Goal: Check status: Check status

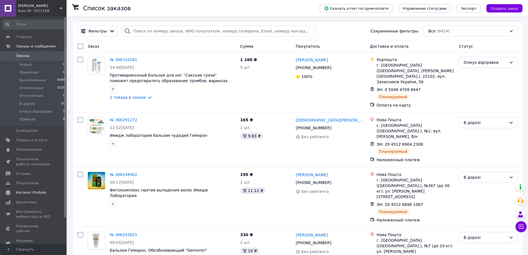
click at [29, 191] on span "Каталог ProSale" at bounding box center [31, 192] width 30 height 5
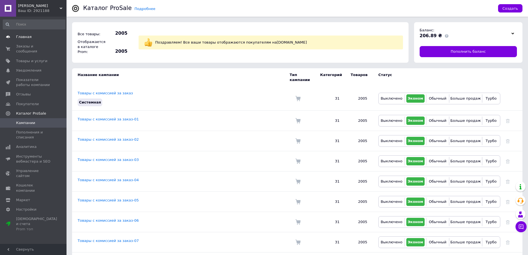
click at [23, 37] on span "Главная" at bounding box center [24, 36] width 16 height 5
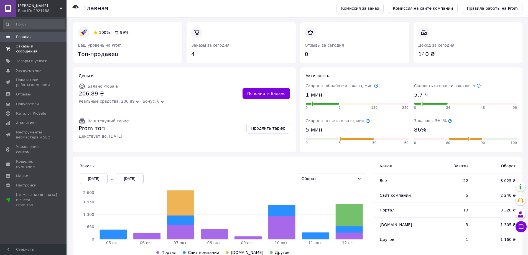
click at [31, 47] on span "Заказы и сообщения" at bounding box center [33, 49] width 35 height 10
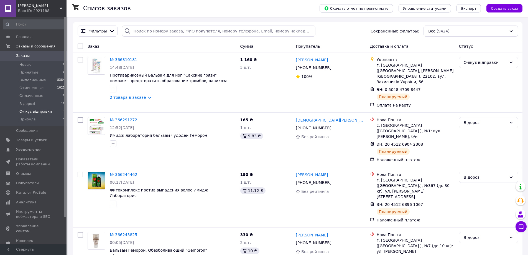
click at [35, 111] on span "Очікує відправки" at bounding box center [35, 111] width 32 height 5
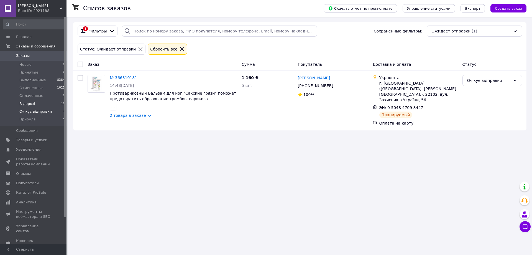
click at [24, 103] on span "В дорозі" at bounding box center [27, 103] width 16 height 5
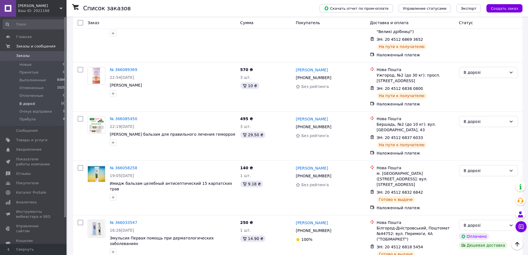
scroll to position [249, 0]
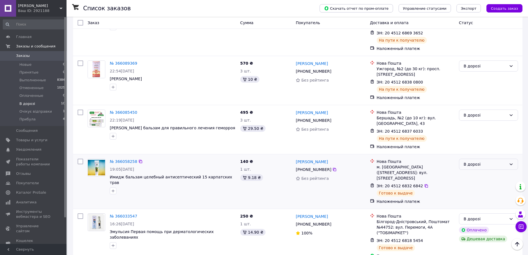
click at [479, 161] on div "В дорозі" at bounding box center [485, 164] width 43 height 6
click at [473, 175] on li "Прибула" at bounding box center [488, 175] width 58 height 10
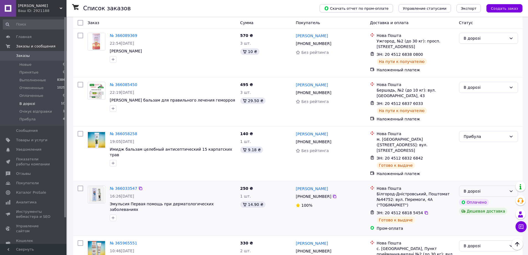
click at [500, 188] on div "В дорозі" at bounding box center [485, 191] width 43 height 6
click at [472, 196] on li "Прибула" at bounding box center [488, 197] width 58 height 10
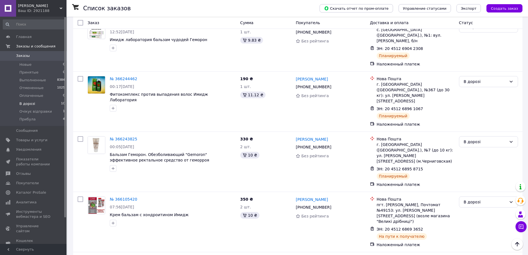
scroll to position [18, 0]
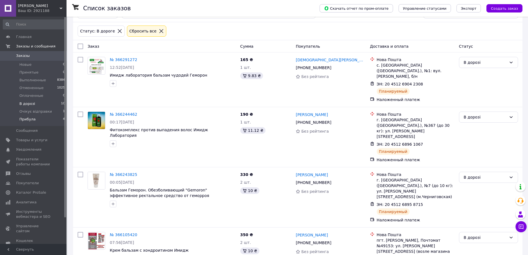
click at [25, 120] on span "Прибула" at bounding box center [27, 119] width 16 height 5
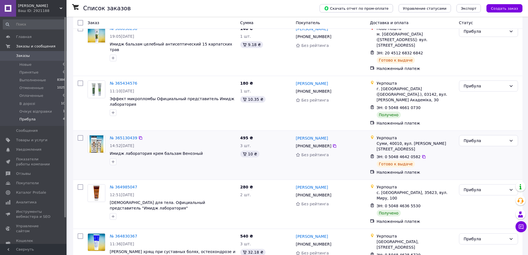
scroll to position [51, 0]
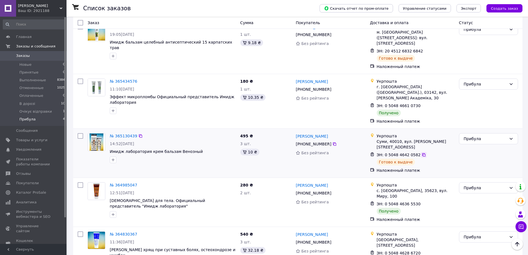
click at [422, 152] on icon at bounding box center [424, 154] width 4 height 4
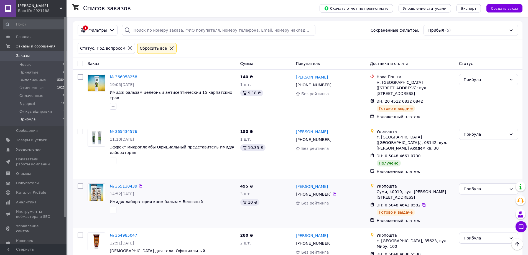
scroll to position [0, 0]
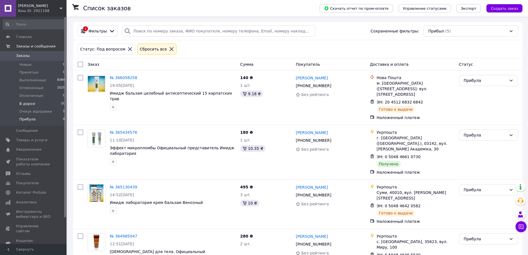
click at [25, 104] on span "В дорозі" at bounding box center [27, 103] width 16 height 5
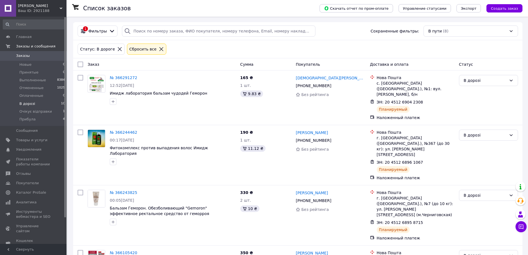
click at [24, 103] on span "В дорозі" at bounding box center [27, 103] width 16 height 5
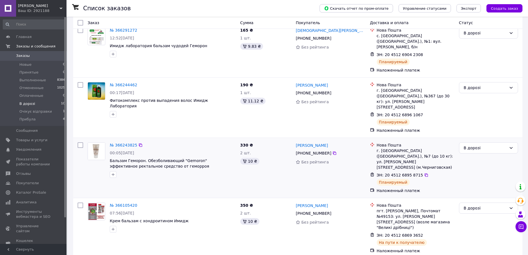
scroll to position [55, 0]
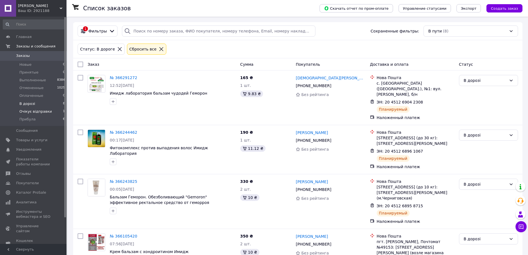
click at [30, 111] on span "Очікує відправки" at bounding box center [35, 111] width 32 height 5
